Goal: Navigation & Orientation: Find specific page/section

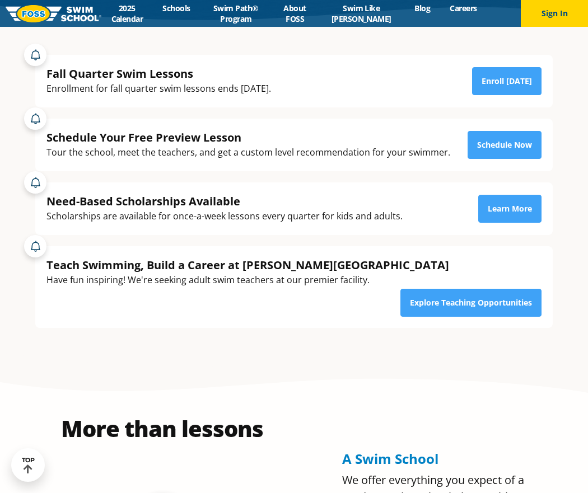
scroll to position [320, 0]
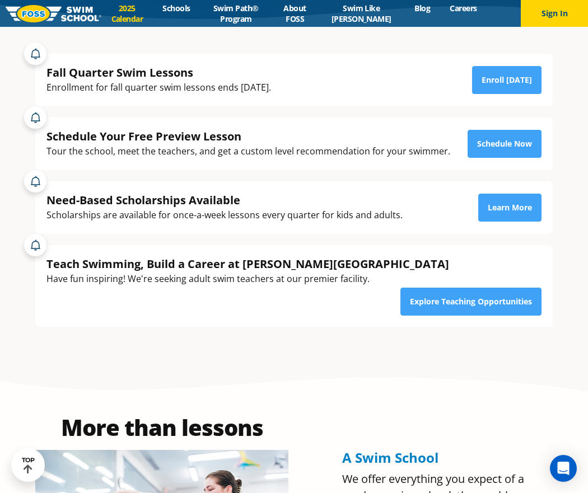
click at [129, 10] on link "2025 Calendar" at bounding box center [127, 13] width 52 height 21
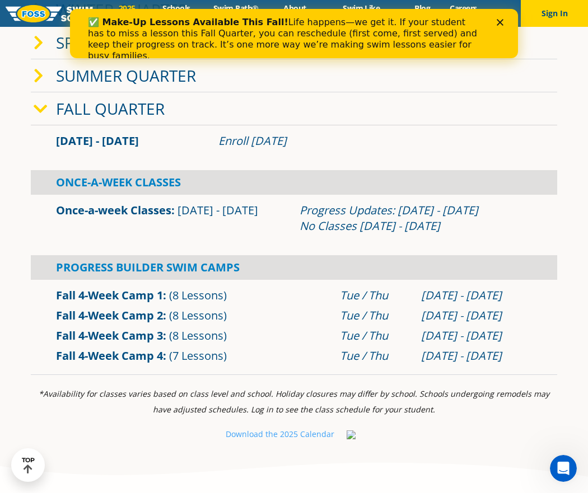
scroll to position [351, 0]
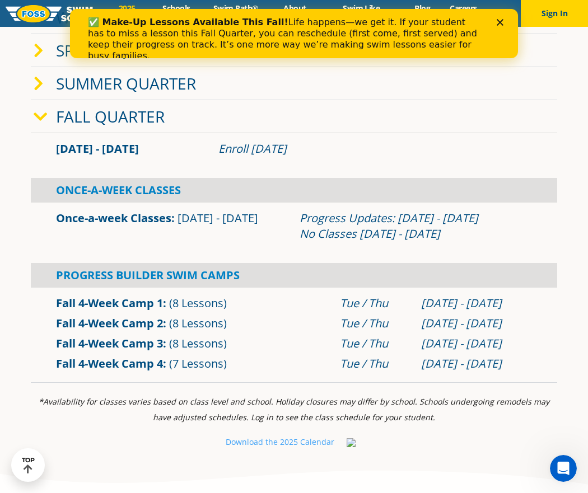
click at [501, 22] on icon "Close" at bounding box center [500, 22] width 7 height 7
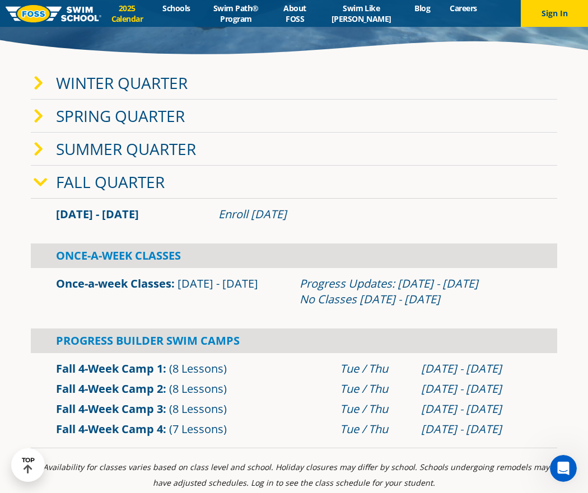
scroll to position [272, 0]
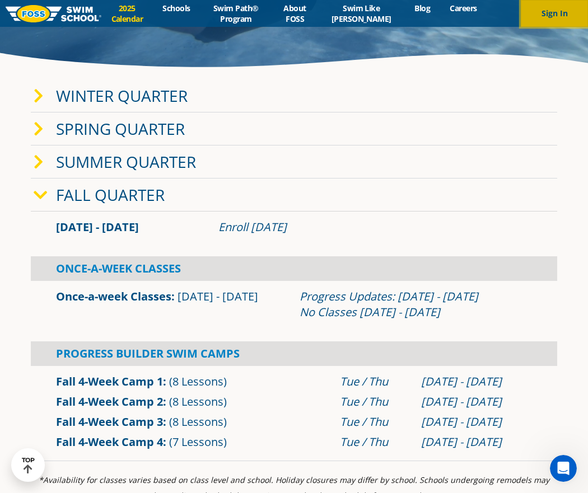
click at [541, 22] on button "Sign In" at bounding box center [554, 13] width 67 height 27
